Goal: Book appointment/travel/reservation

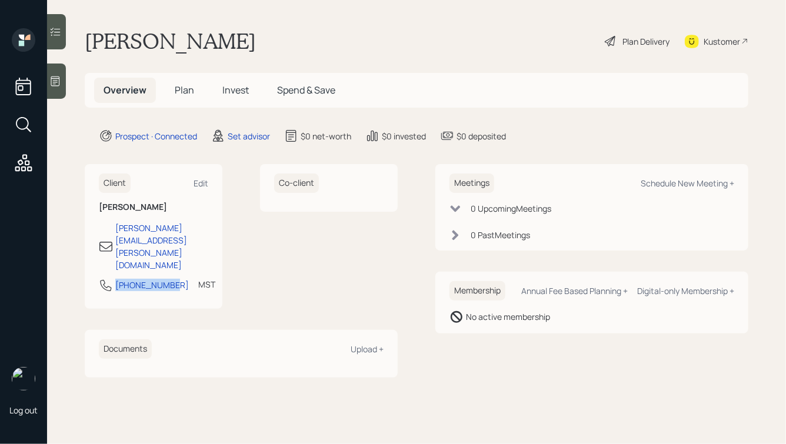
drag, startPoint x: 171, startPoint y: 252, endPoint x: 97, endPoint y: 252, distance: 73.6
click at [97, 252] on div "Client Edit Jay Matlock matlock.jay@gmail.com 520-234-7423 MST Currently 9:57 AM" at bounding box center [154, 236] width 138 height 145
copy div "520-234-7423"
click at [677, 182] on div "Schedule New Meeting +" at bounding box center [688, 183] width 94 height 11
select select "round-robin"
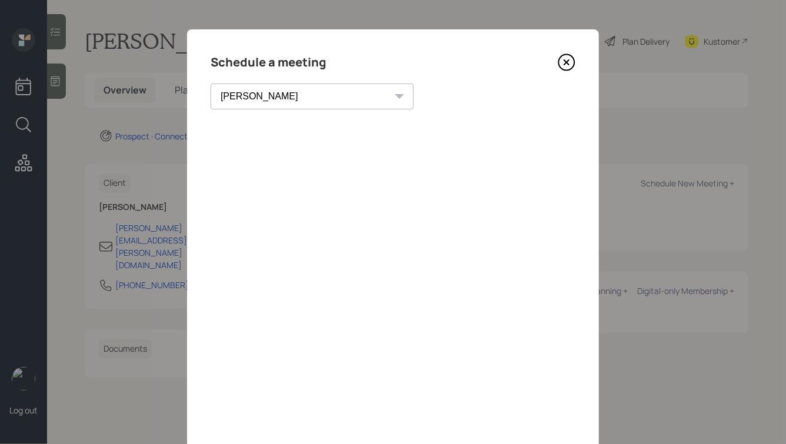
scroll to position [85, 0]
